Goal: Task Accomplishment & Management: Use online tool/utility

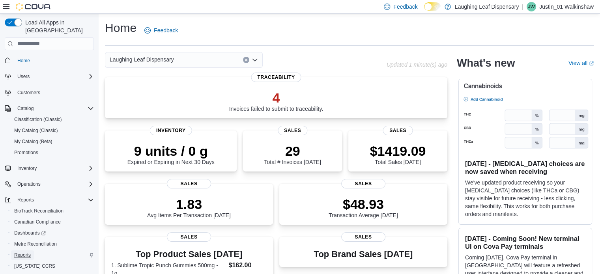
click at [28, 252] on span "Reports" at bounding box center [22, 255] width 17 height 6
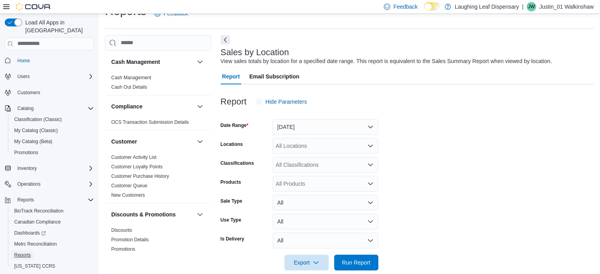
scroll to position [18, 0]
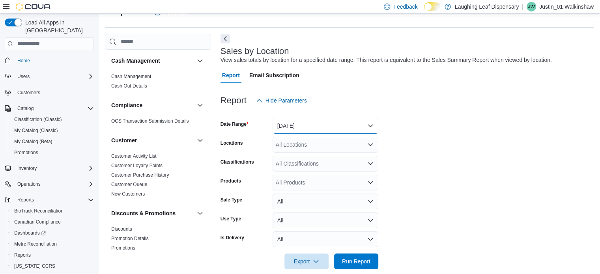
click at [299, 125] on button "[DATE]" at bounding box center [325, 126] width 106 height 16
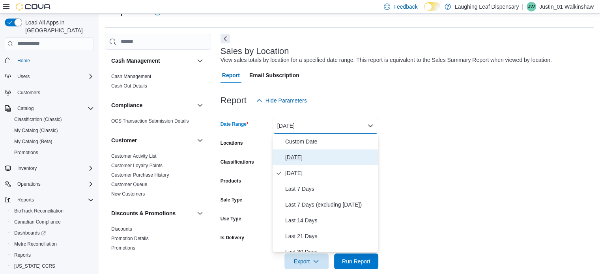
click at [297, 156] on span "[DATE]" at bounding box center [330, 157] width 90 height 9
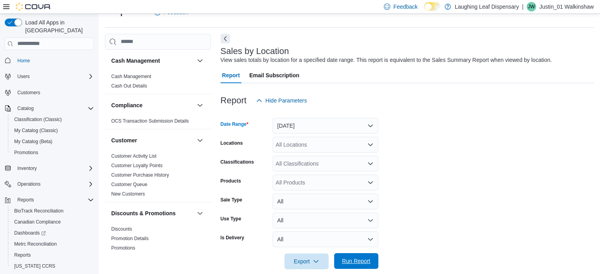
click at [358, 262] on span "Run Report" at bounding box center [356, 261] width 28 height 8
